Goal: Obtain resource: Download file/media

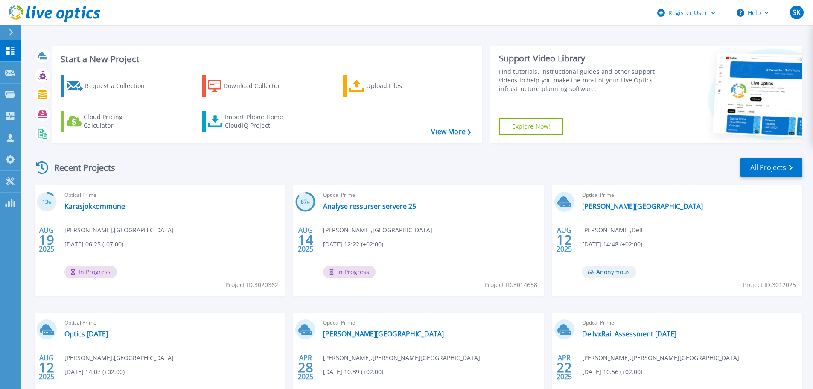
click at [475, 242] on div "Optical Prime Analyse ressurser servere 25 Jimmy Johansson , Bardu kommune 08/1…" at bounding box center [430, 240] width 225 height 111
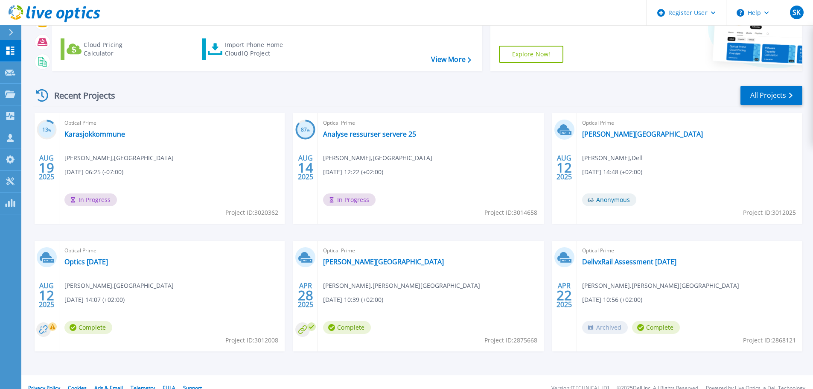
scroll to position [84, 0]
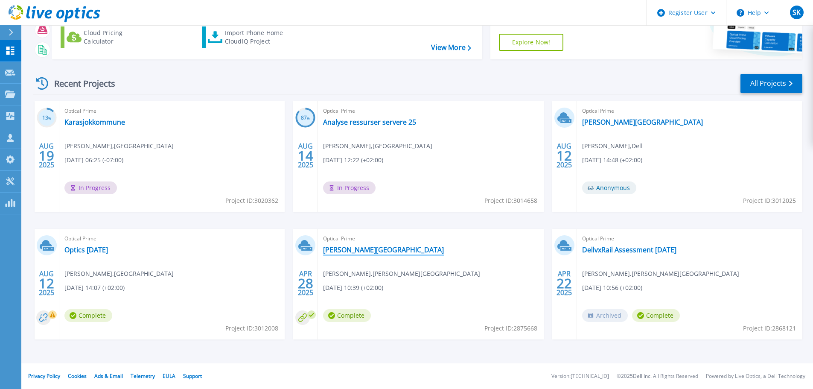
click at [344, 249] on link "[PERSON_NAME][GEOGRAPHIC_DATA]" at bounding box center [383, 249] width 121 height 9
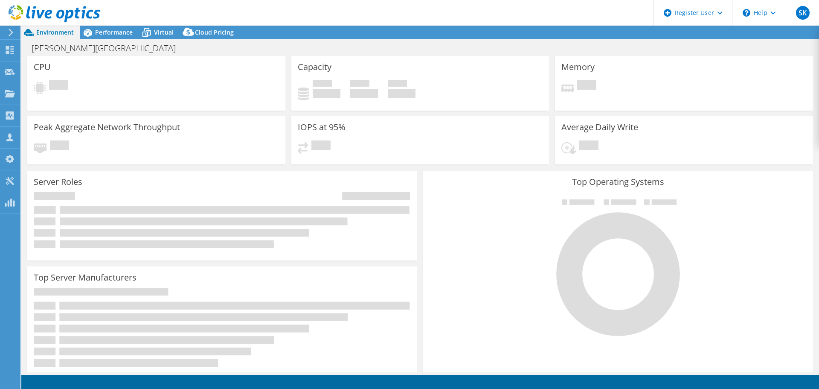
select select "EUFrankfurt"
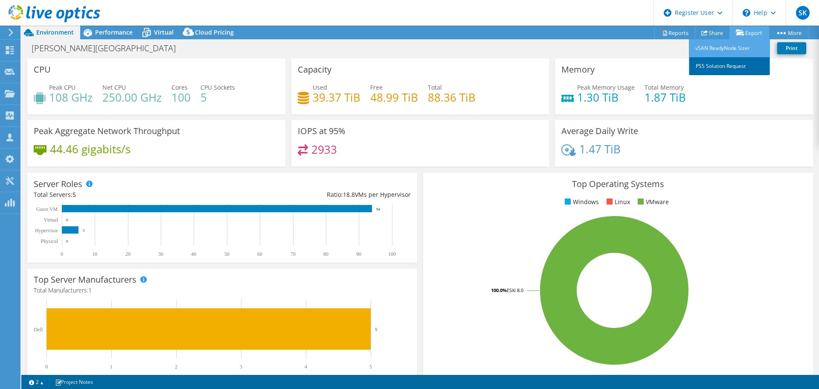
click at [725, 64] on link "PSS Solution Request" at bounding box center [729, 66] width 81 height 18
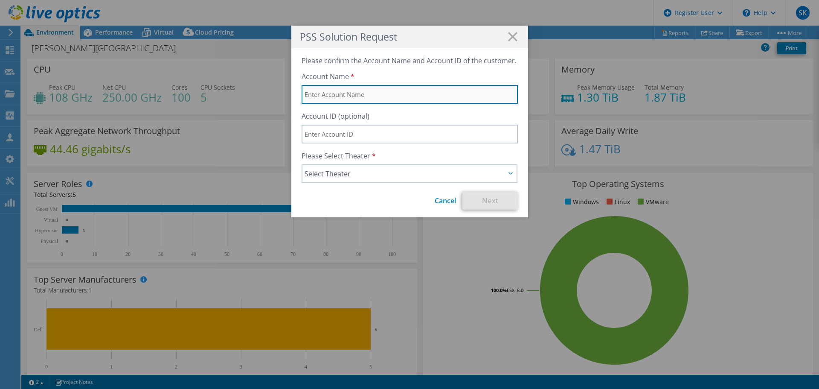
click at [389, 99] on input "text" at bounding box center [410, 94] width 216 height 19
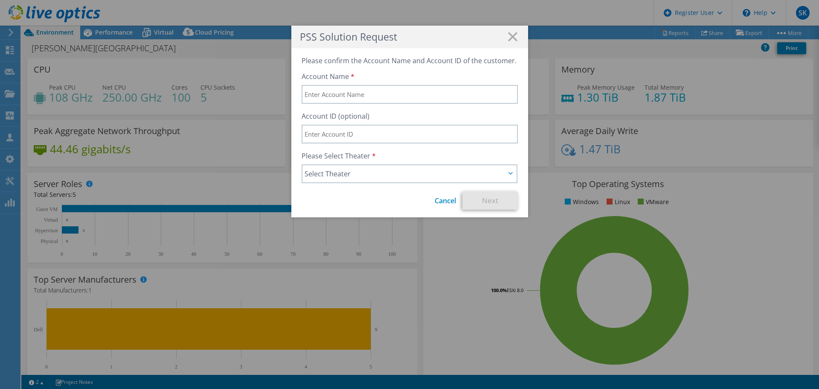
click at [504, 41] on h1 "PSS Solution Request" at bounding box center [410, 37] width 220 height 10
click at [512, 35] on icon at bounding box center [512, 36] width 9 height 9
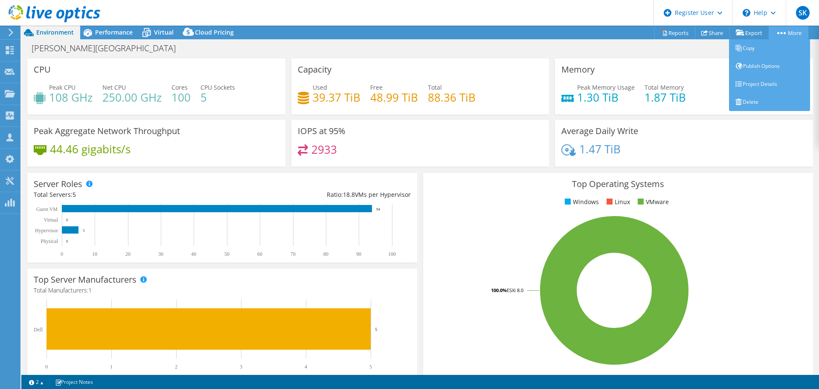
click at [781, 32] on circle at bounding box center [782, 33] width 2 height 2
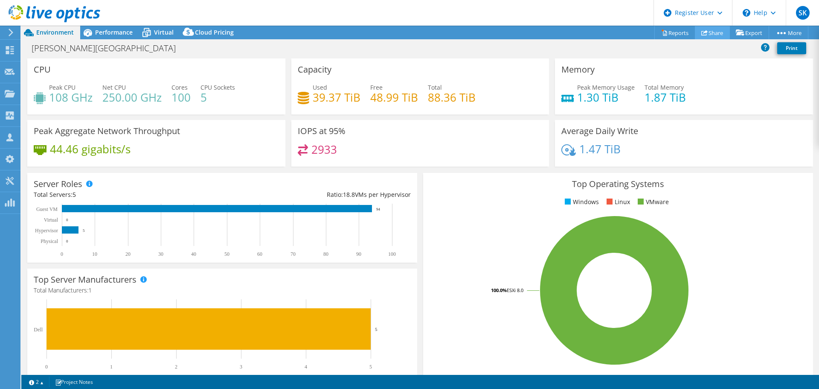
click at [702, 31] on use at bounding box center [705, 33] width 6 height 6
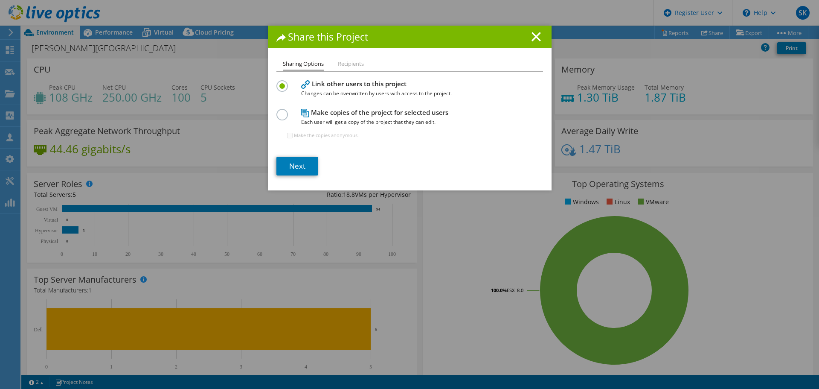
click at [344, 64] on li "Recipients" at bounding box center [351, 64] width 26 height 11
click at [533, 39] on icon at bounding box center [536, 36] width 9 height 9
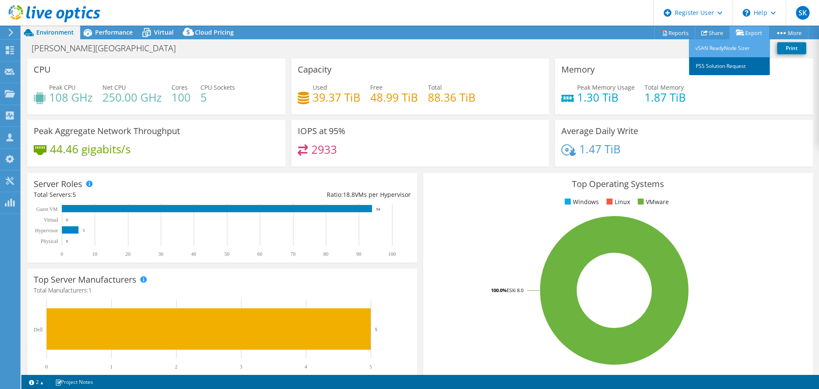
click at [726, 63] on link "PSS Solution Request" at bounding box center [729, 66] width 81 height 18
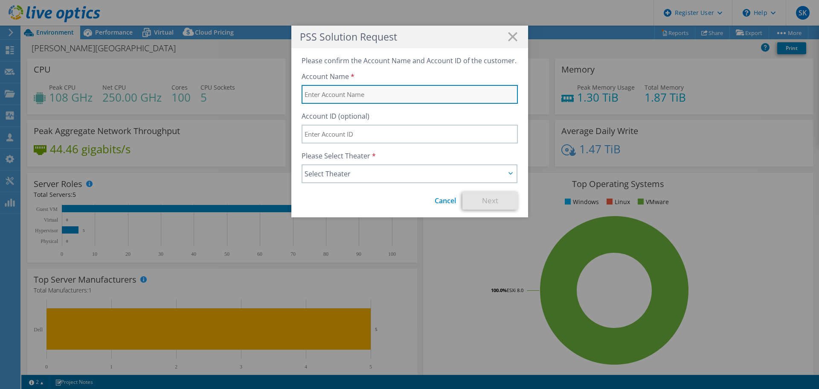
click at [332, 96] on input "text" at bounding box center [410, 94] width 216 height 19
click at [372, 95] on input "text" at bounding box center [410, 94] width 216 height 19
type input "Q"
type input "TEST - glean"
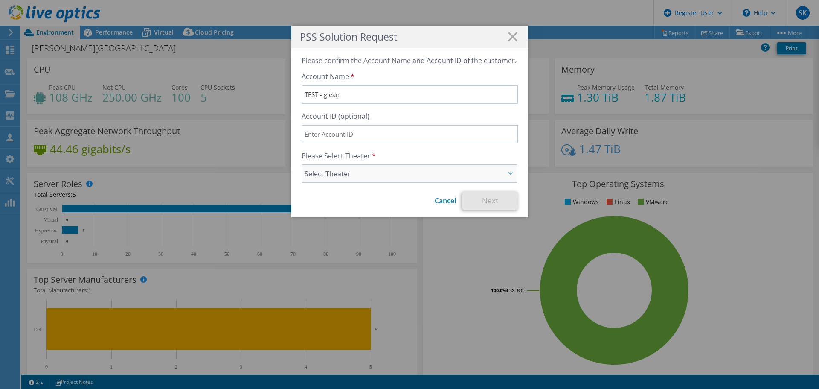
click at [348, 175] on span "Select Theater" at bounding box center [405, 174] width 201 height 10
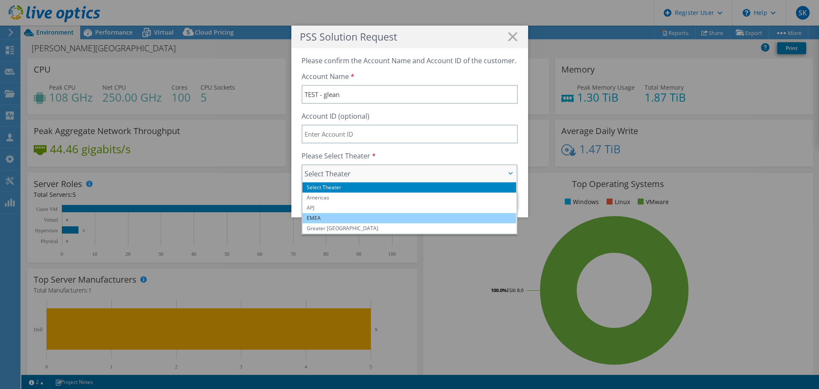
click at [335, 214] on li "EMEA" at bounding box center [410, 218] width 214 height 10
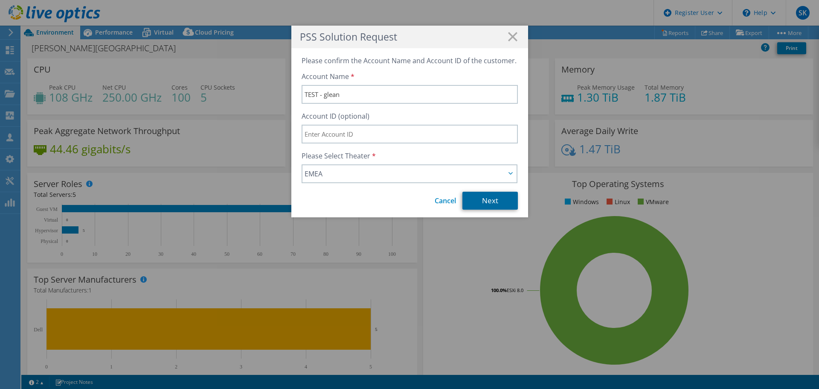
click at [475, 192] on link "Next" at bounding box center [490, 201] width 55 height 18
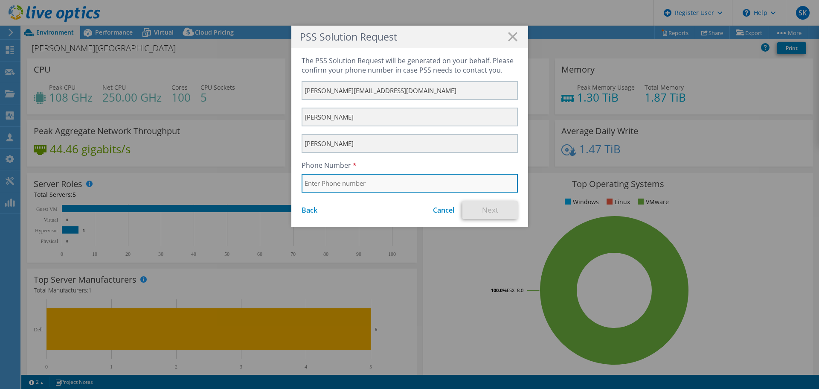
click at [363, 185] on input "text" at bounding box center [410, 183] width 216 height 19
type input "97513121"
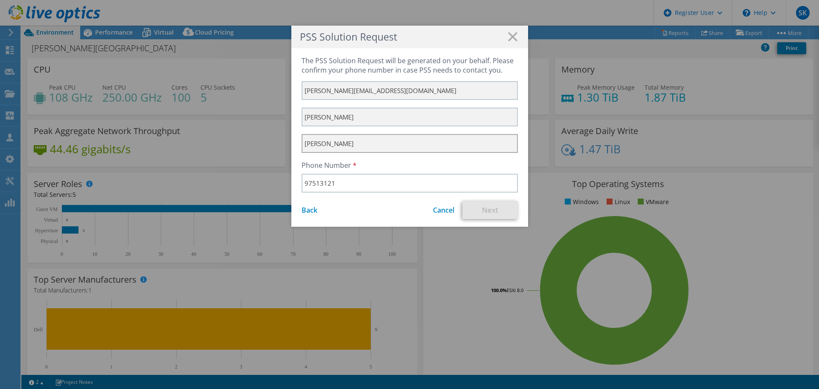
click at [419, 137] on input "Kristiansen" at bounding box center [410, 143] width 216 height 19
click at [480, 195] on div "The PSS Solution Request will be generated on your behalf. Please confirm your …" at bounding box center [409, 137] width 237 height 178
click at [482, 197] on div "The PSS Solution Request will be generated on your behalf. Please confirm your …" at bounding box center [409, 137] width 237 height 178
click at [485, 202] on link "Next" at bounding box center [490, 210] width 55 height 18
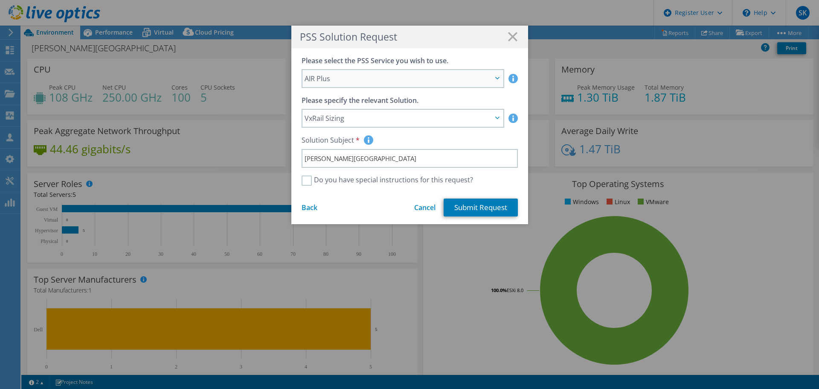
click at [367, 80] on span "AIR Plus" at bounding box center [399, 78] width 188 height 10
click at [392, 121] on span "VxRail Sizing" at bounding box center [399, 118] width 188 height 10
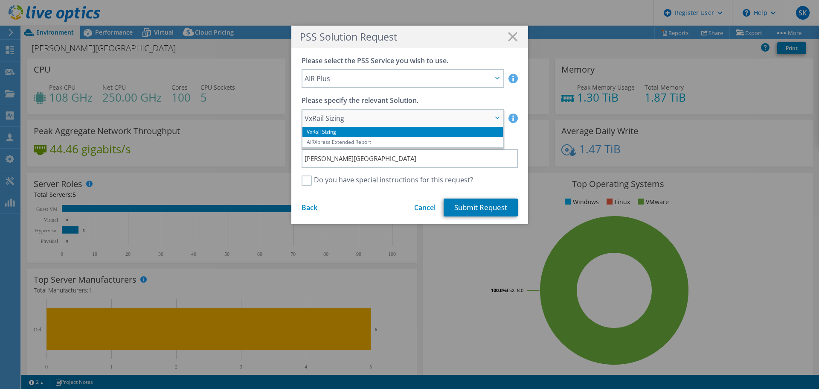
click at [392, 121] on span "VxRail Sizing" at bounding box center [399, 118] width 188 height 10
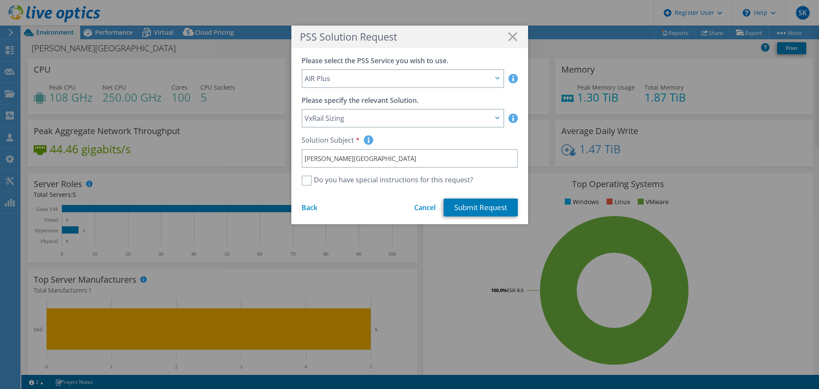
drag, startPoint x: 295, startPoint y: 37, endPoint x: 479, endPoint y: 44, distance: 184.1
click at [479, 44] on div "PSS Solution Request" at bounding box center [409, 37] width 237 height 23
click at [353, 119] on span "VxRail Sizing" at bounding box center [399, 118] width 188 height 10
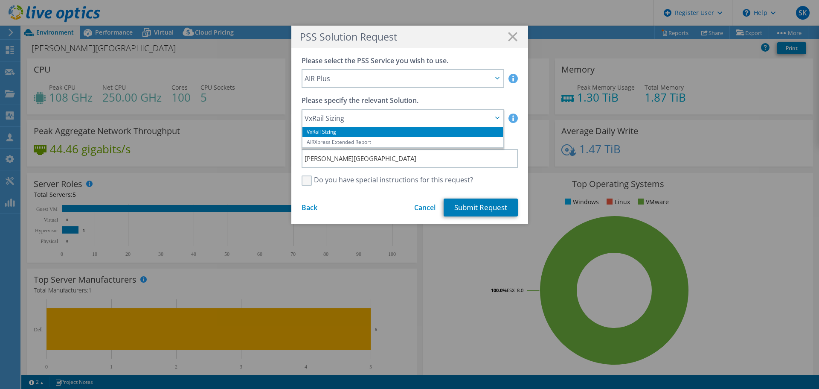
click at [304, 179] on label "Do you have special instructions for this request?" at bounding box center [388, 180] width 172 height 10
click at [0, 0] on input "Do you have special instructions for this request?" at bounding box center [0, 0] width 0 height 0
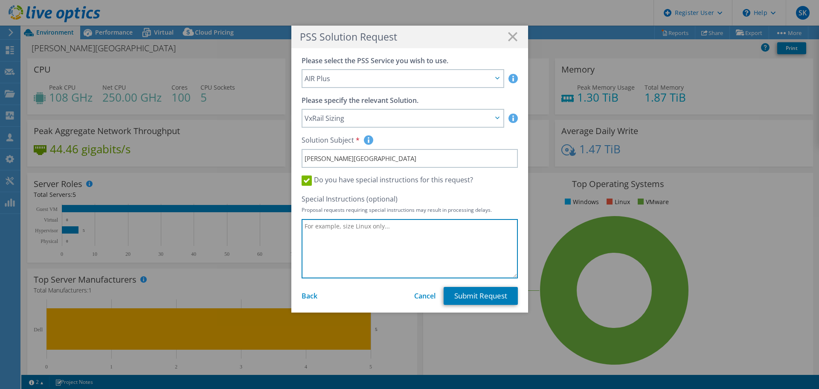
click at [340, 228] on textarea at bounding box center [410, 248] width 216 height 59
click at [355, 224] on textarea "3 tier architecture oinstead of HCI" at bounding box center [410, 248] width 216 height 59
type textarea "3 tier architecture instead of HCI"
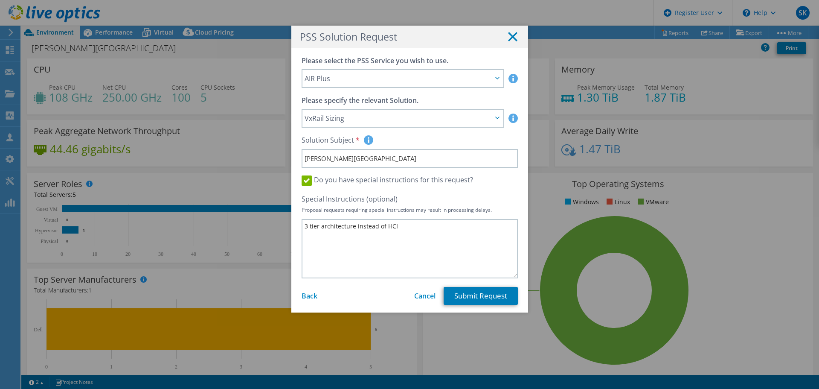
click at [509, 38] on line at bounding box center [513, 36] width 9 height 9
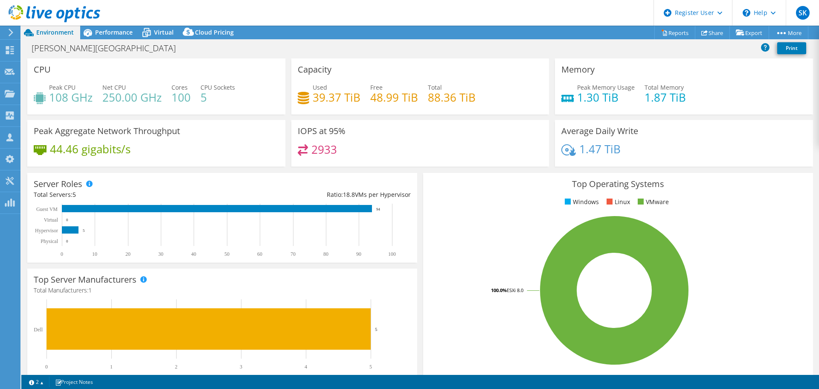
click at [57, 37] on div "Environment" at bounding box center [50, 33] width 59 height 14
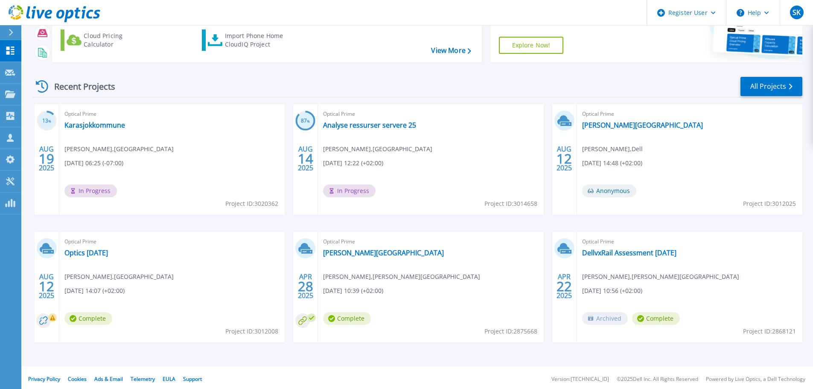
scroll to position [84, 0]
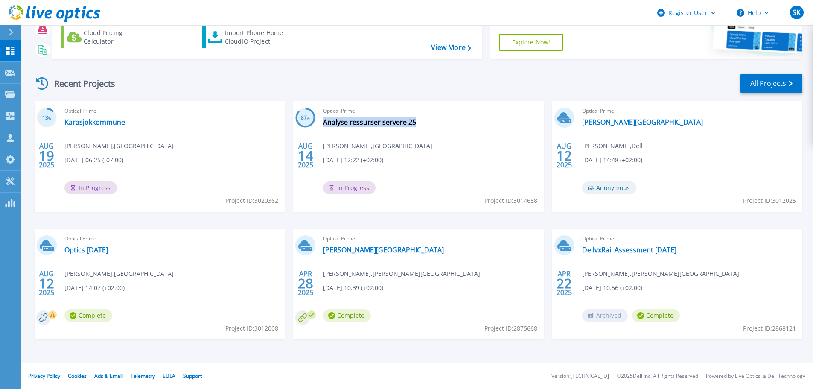
drag, startPoint x: 421, startPoint y: 120, endPoint x: 416, endPoint y: 120, distance: 4.7
click at [416, 120] on div "Optical Prime Analyse ressurser servere 25 Jimmy Johansson , Bardu kommune 08/1…" at bounding box center [430, 156] width 225 height 111
click at [348, 136] on div "Optical Prime Analyse ressurser servere 25 Jimmy Johansson , Bardu kommune 08/1…" at bounding box center [430, 156] width 225 height 111
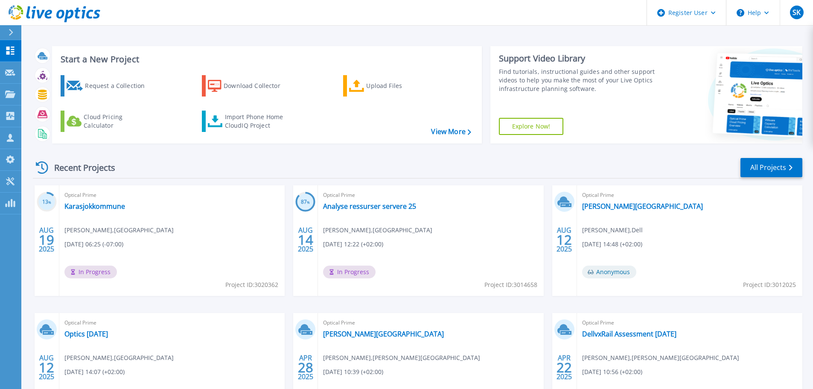
scroll to position [71, 0]
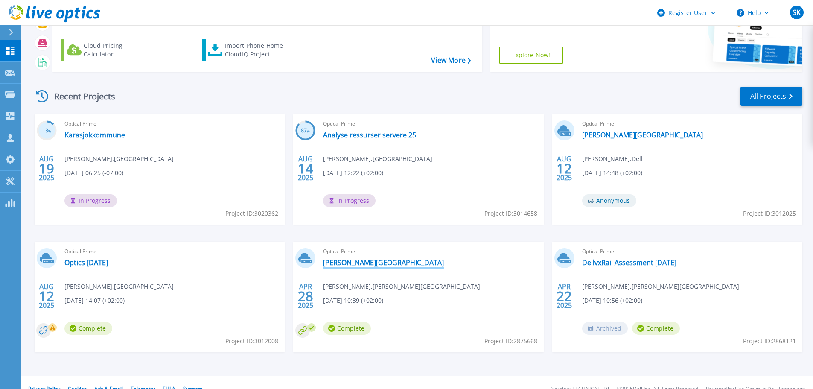
click at [333, 259] on link "[PERSON_NAME][GEOGRAPHIC_DATA]" at bounding box center [383, 262] width 121 height 9
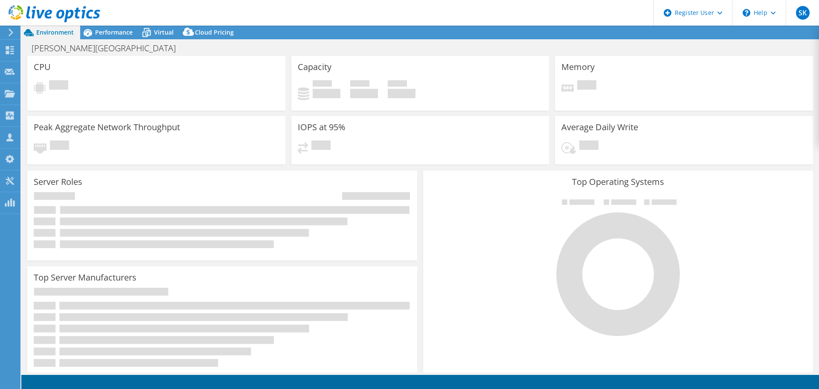
select select "EUFrankfurt"
select select "USD"
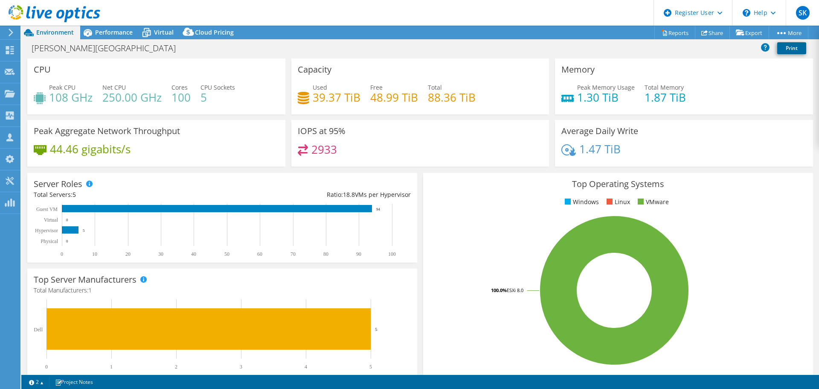
click at [788, 47] on link "Print" at bounding box center [792, 48] width 29 height 12
click at [785, 50] on link "Print" at bounding box center [792, 48] width 29 height 12
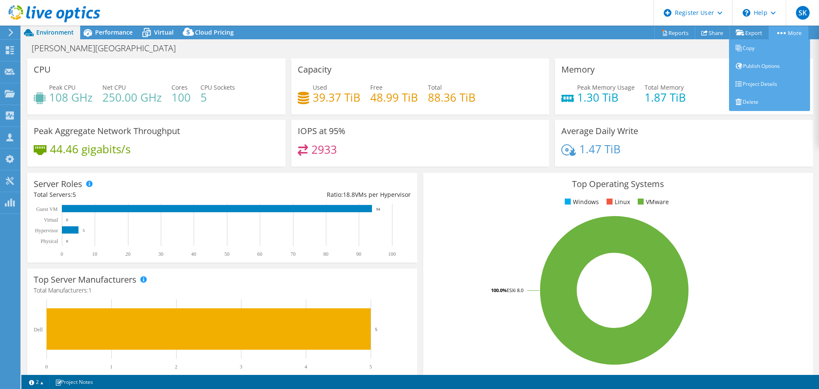
click at [785, 31] on link "More" at bounding box center [789, 32] width 40 height 13
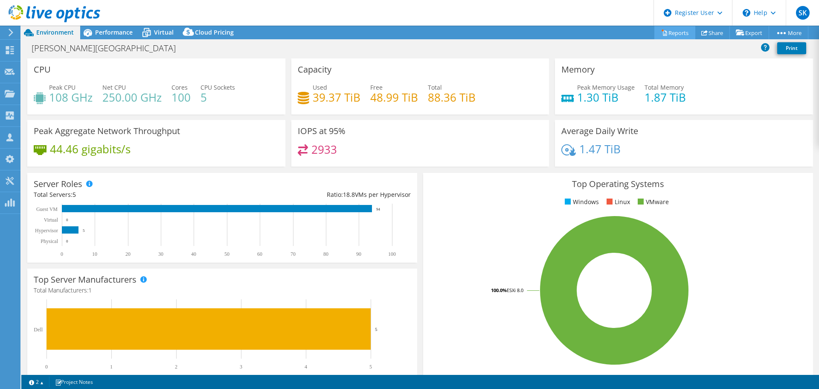
click at [675, 28] on link "Reports" at bounding box center [675, 32] width 41 height 13
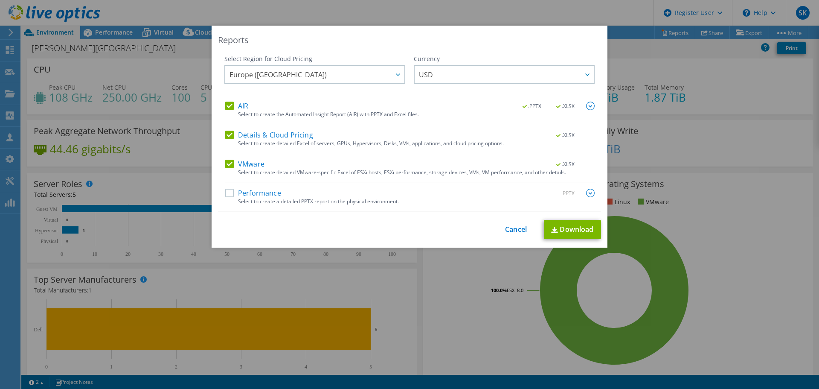
click at [228, 139] on label "Details & Cloud Pricing" at bounding box center [269, 135] width 88 height 9
click at [0, 0] on input "Details & Cloud Pricing" at bounding box center [0, 0] width 0 height 0
click at [225, 162] on label "VMware" at bounding box center [244, 164] width 39 height 9
click at [0, 0] on input "VMware" at bounding box center [0, 0] width 0 height 0
click at [482, 73] on span "USD" at bounding box center [506, 74] width 175 height 17
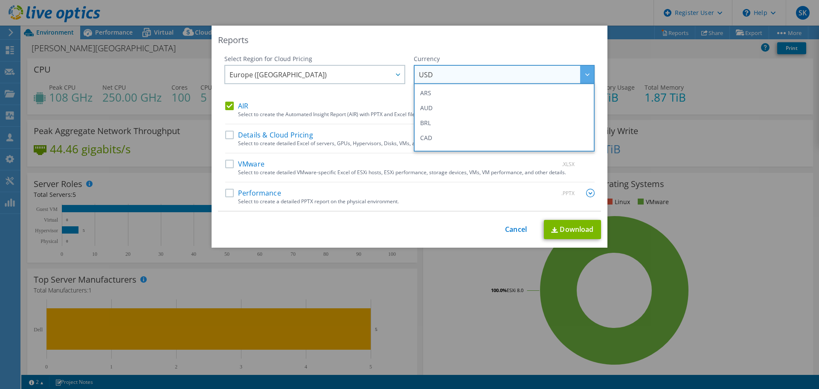
click at [447, 78] on span "USD" at bounding box center [506, 74] width 175 height 17
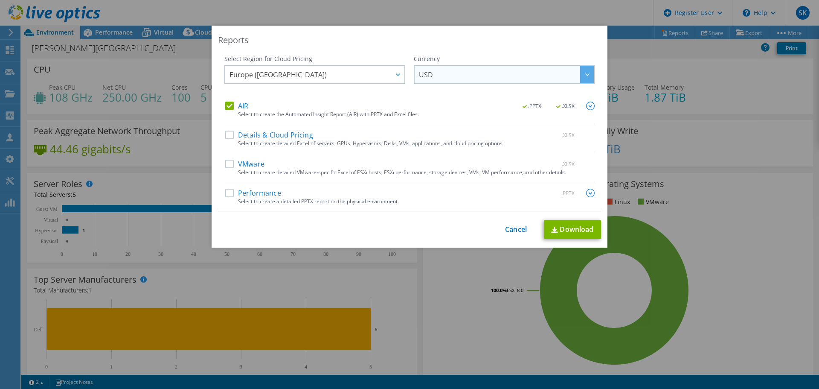
click at [447, 78] on span "USD" at bounding box center [506, 74] width 175 height 17
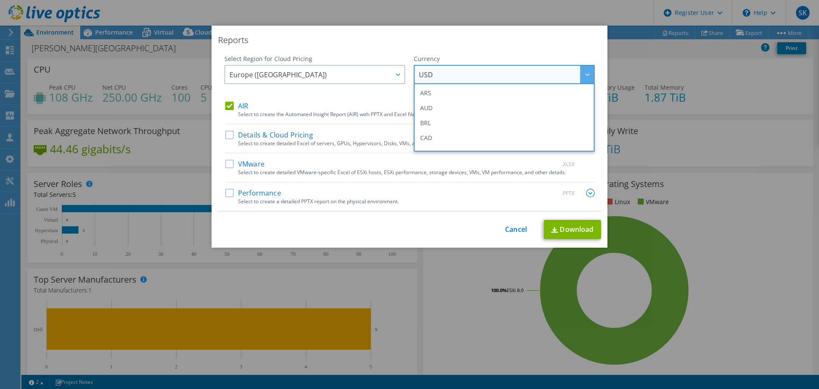
click at [426, 324] on li "NOK" at bounding box center [504, 331] width 177 height 15
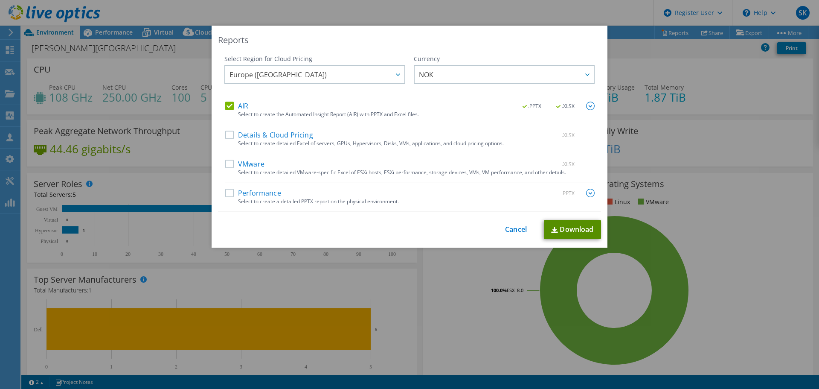
click at [574, 227] on link "Download" at bounding box center [572, 229] width 57 height 19
